Goal: Task Accomplishment & Management: Manage account settings

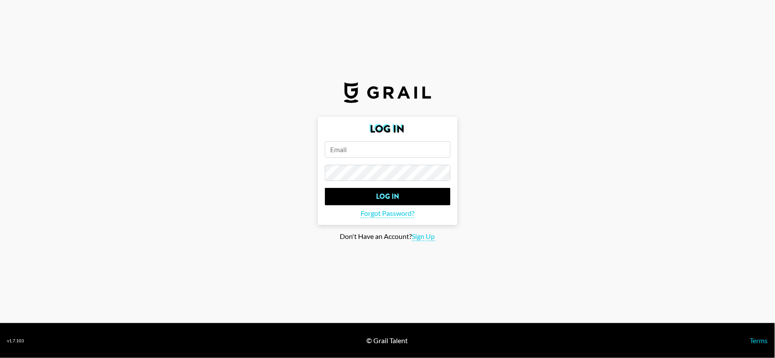
click at [416, 153] on input "email" at bounding box center [388, 149] width 126 height 17
type input "[EMAIL_ADDRESS][PERSON_NAME][DOMAIN_NAME]"
click at [325, 188] on input "Log In" at bounding box center [388, 196] width 126 height 17
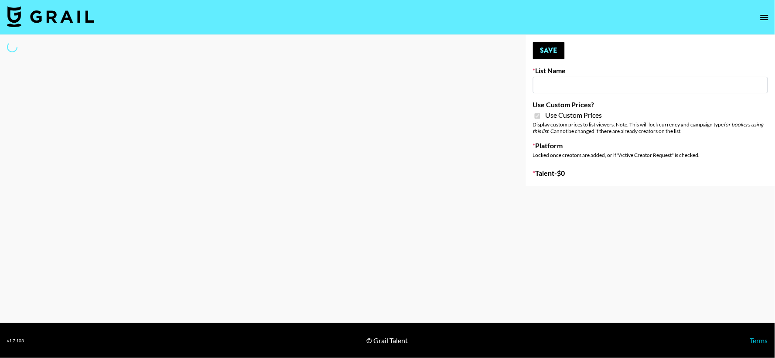
type input "Amaxy Beauty"
checkbox input "true"
select select "Brand"
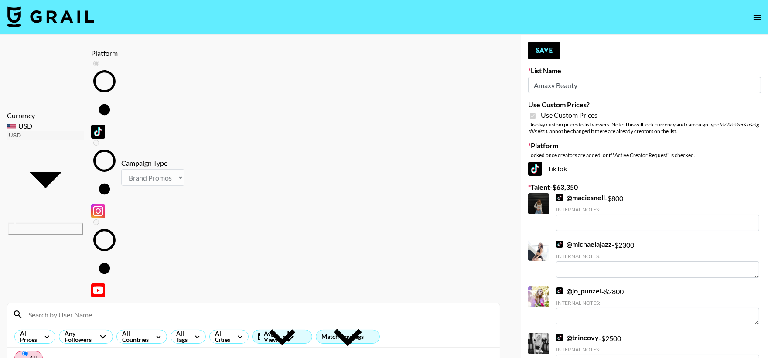
radio input "true"
